Goal: Navigation & Orientation: Find specific page/section

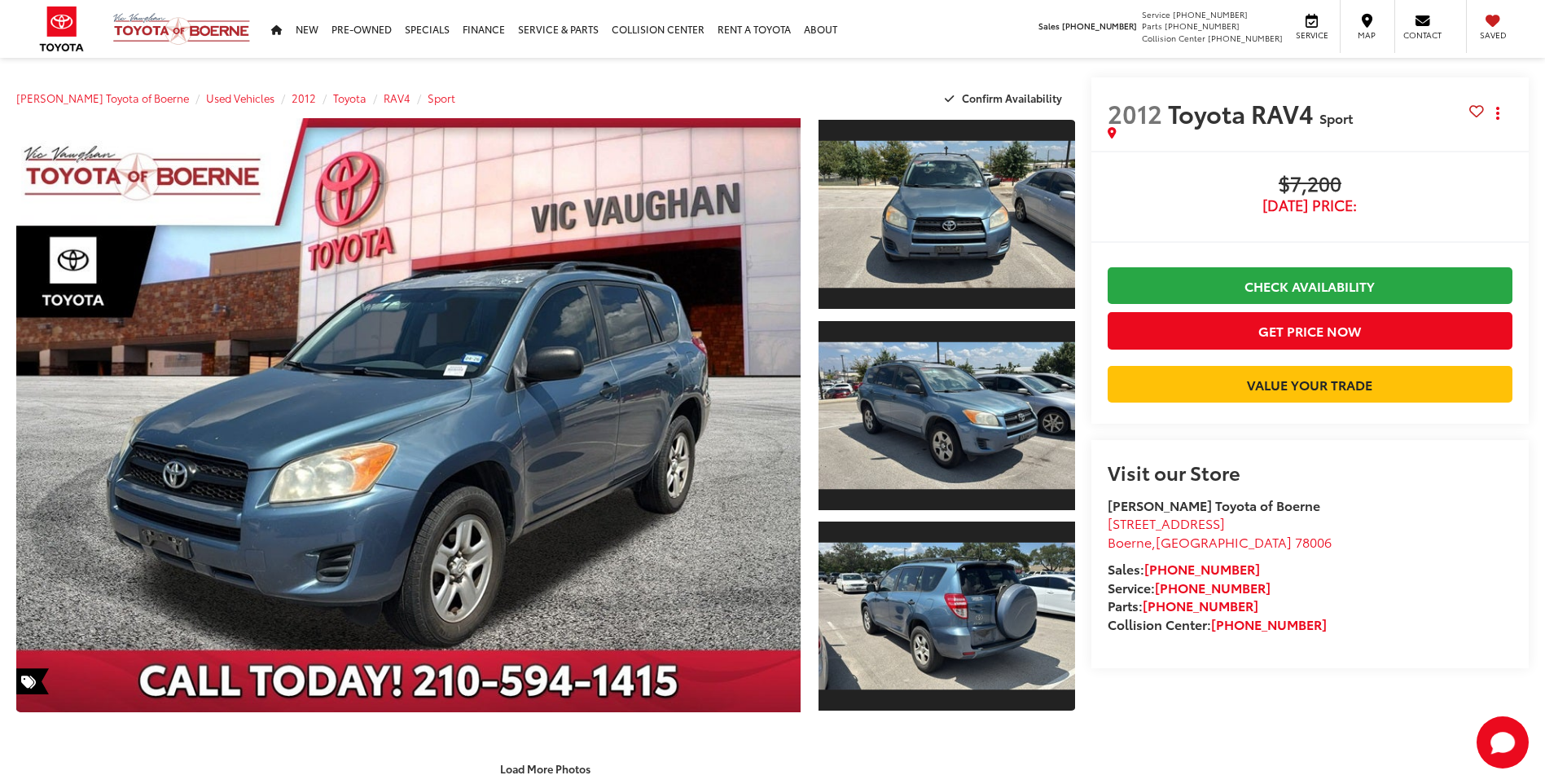
scroll to position [896, 0]
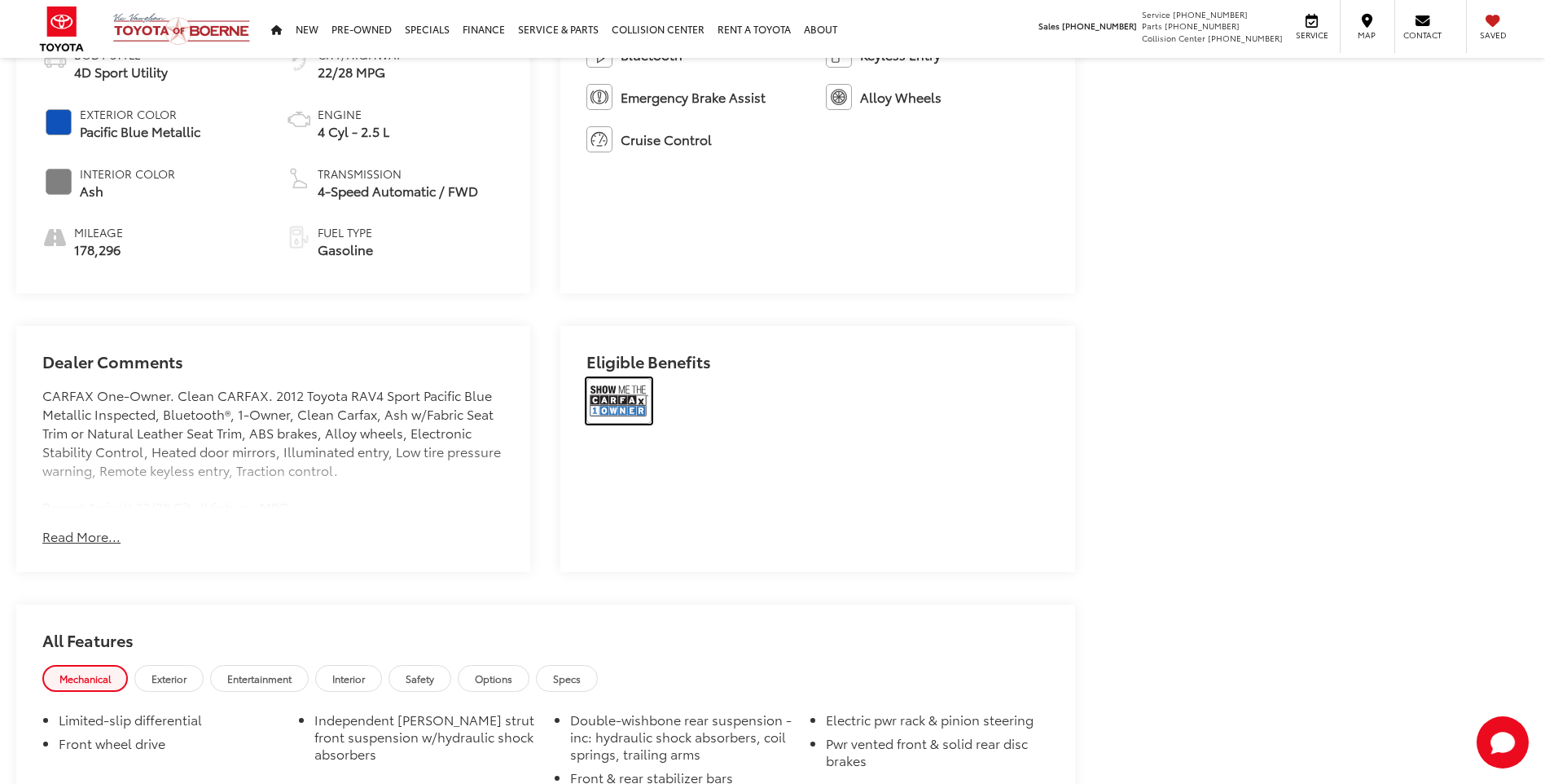
click at [620, 398] on img at bounding box center [619, 400] width 65 height 45
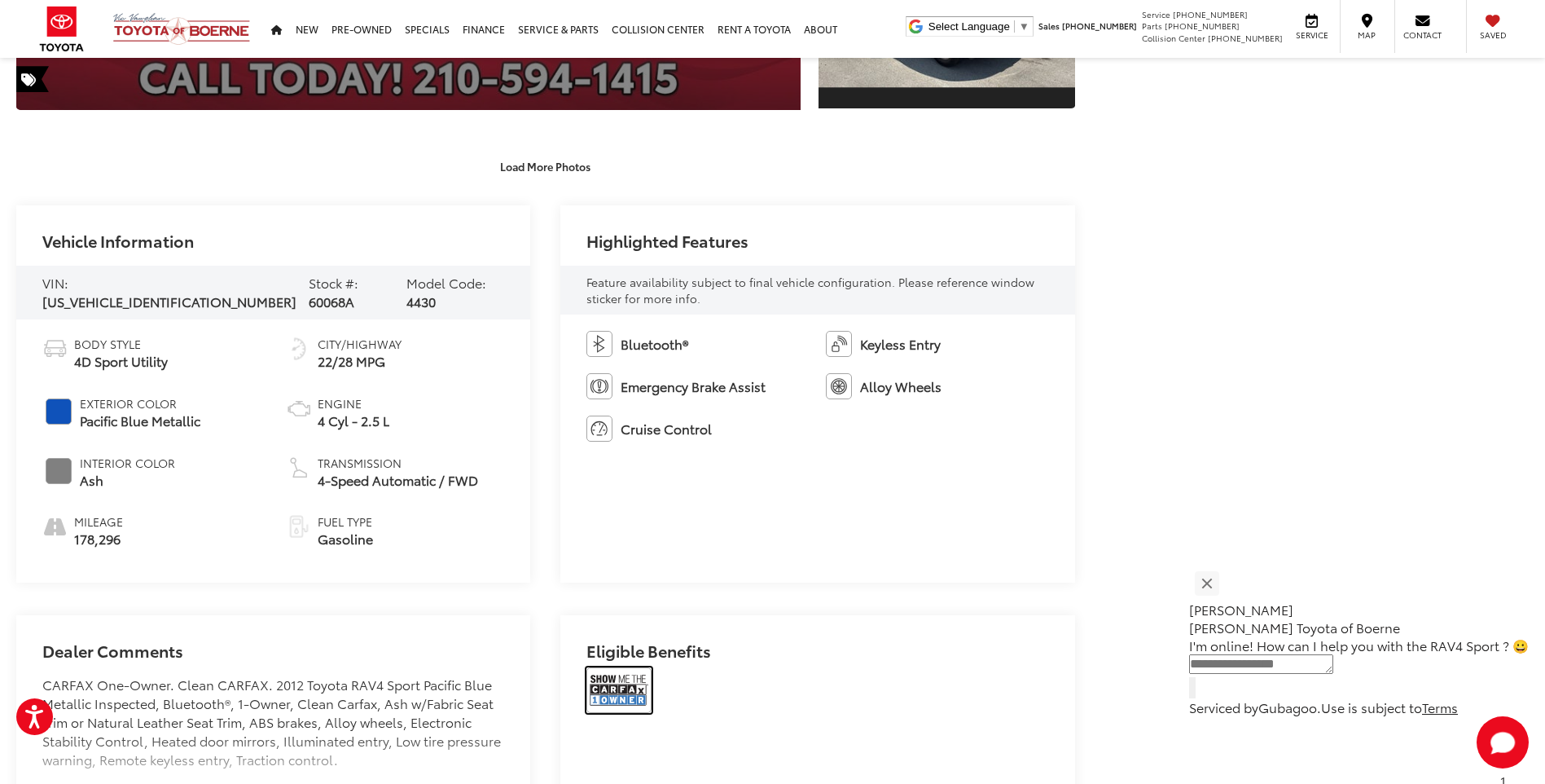
scroll to position [358, 0]
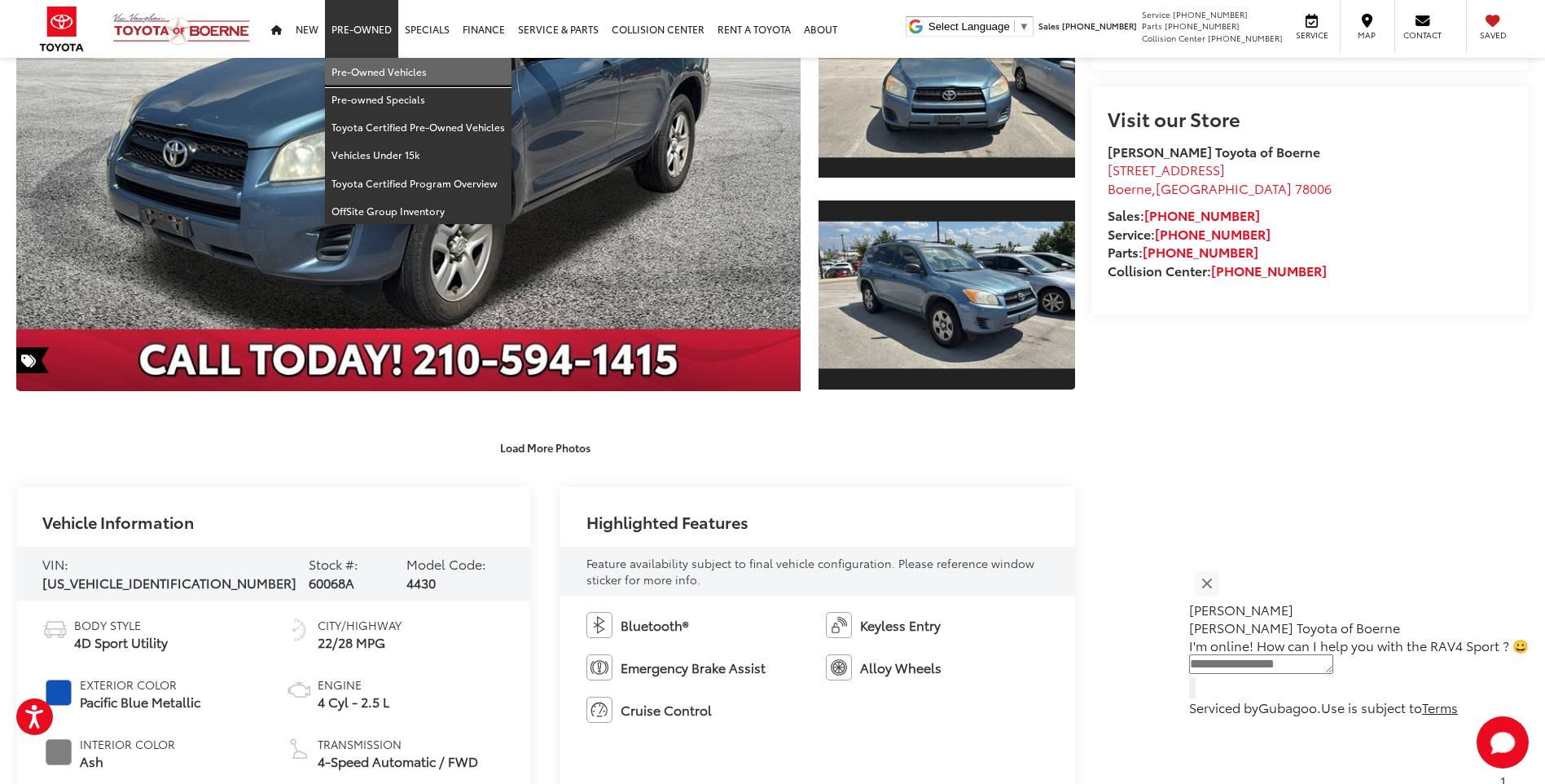
click at [368, 74] on link "Pre-Owned Vehicles" at bounding box center [418, 72] width 186 height 27
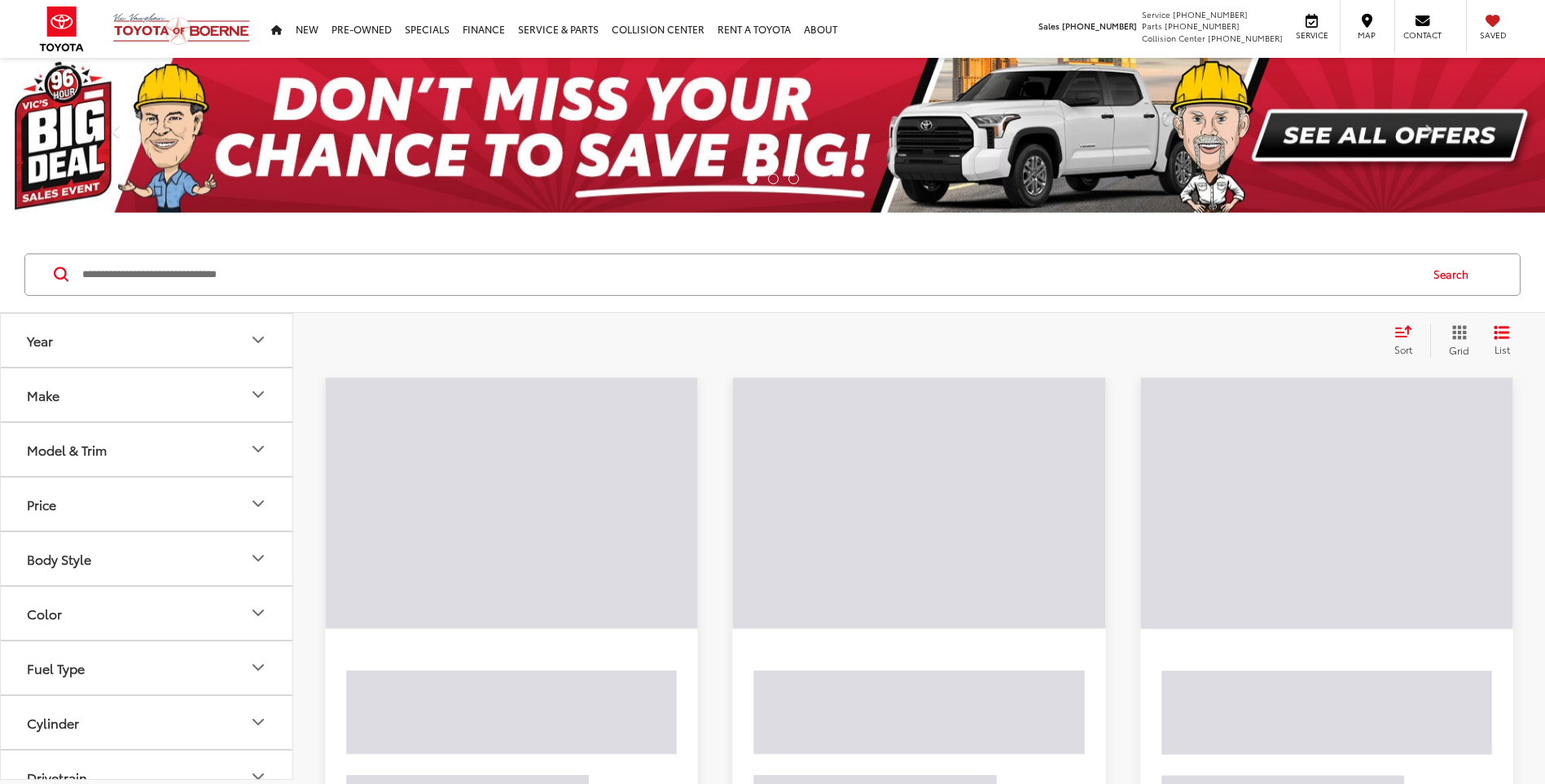
click at [203, 279] on input "Search by Make, Model, or Keyword" at bounding box center [749, 274] width 1337 height 39
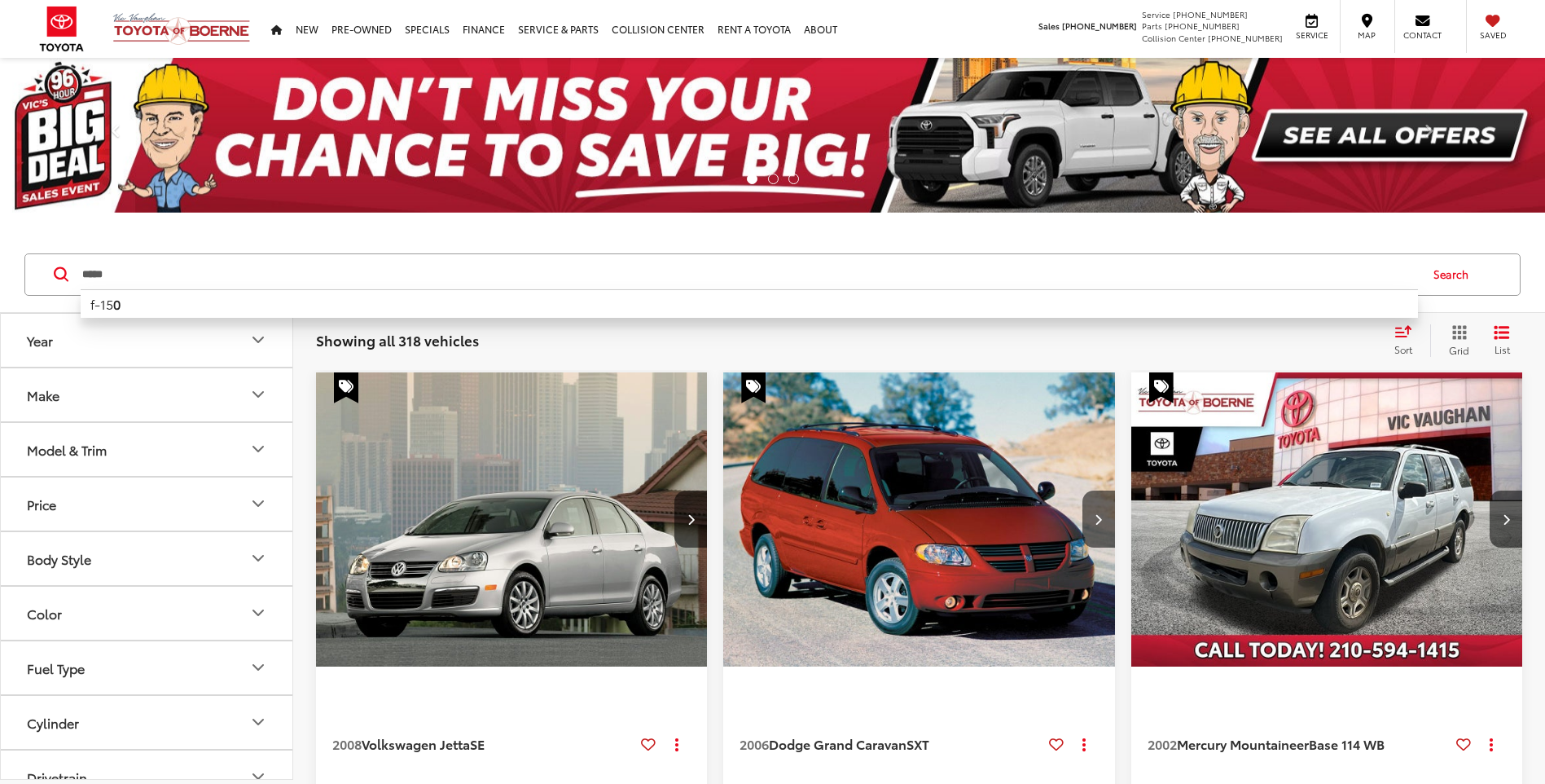
type input "*****"
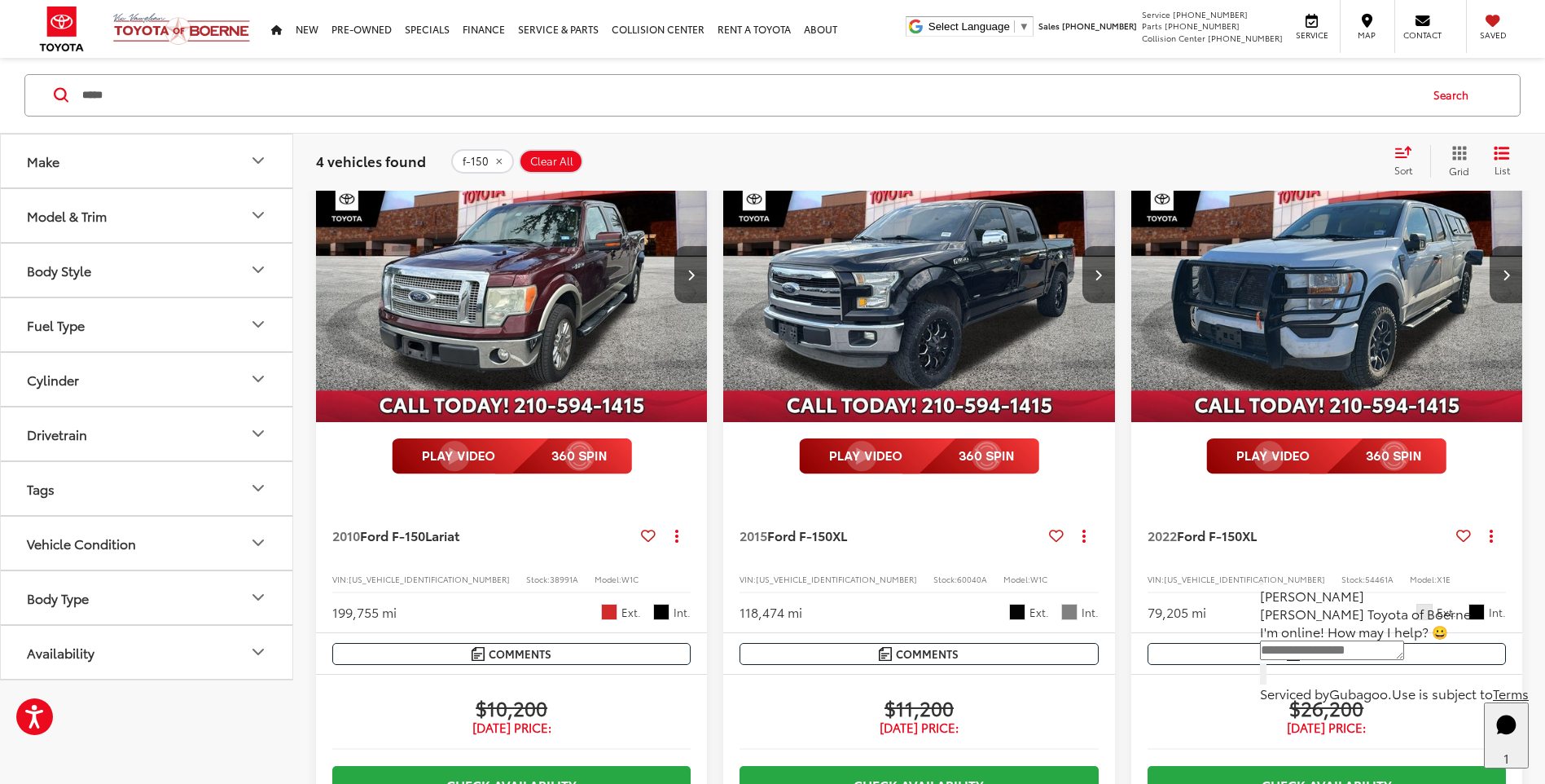
scroll to position [167, 0]
